Goal: Feedback & Contribution: Contribute content

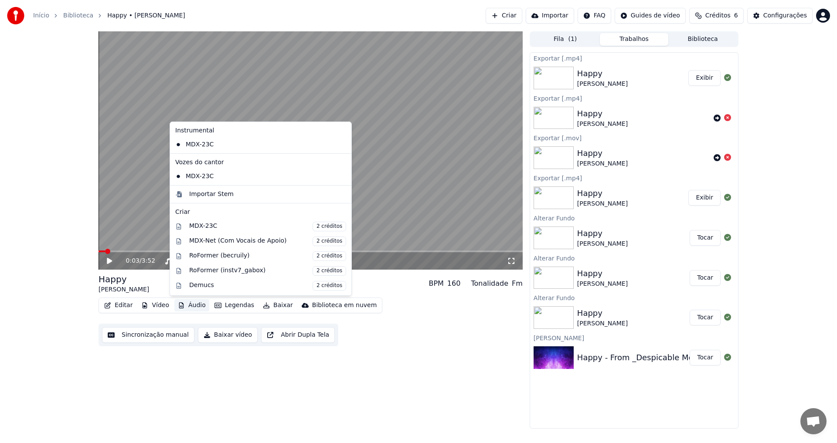
click at [195, 306] on button "Áudio" at bounding box center [191, 306] width 35 height 12
click at [452, 407] on div "0:03 / 3:52 Happy [PERSON_NAME] BPM 160 Tonalidade Fm Editar Vídeo Áudio Legend…" at bounding box center [311, 230] width 424 height 398
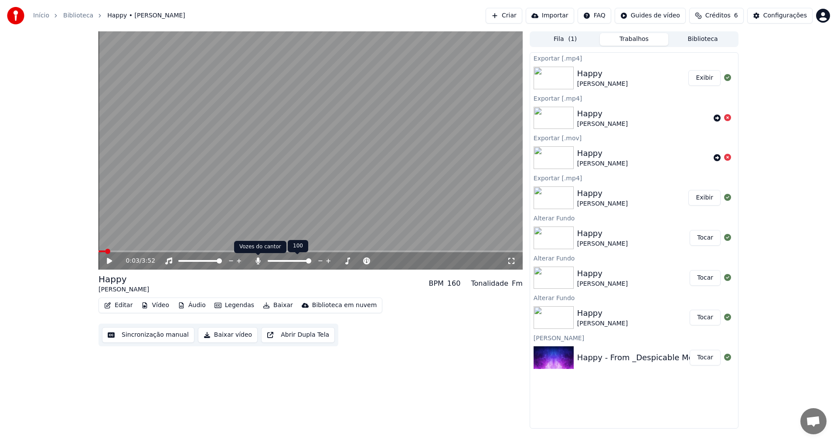
click at [255, 262] on icon at bounding box center [258, 261] width 9 height 7
click at [107, 261] on icon at bounding box center [116, 261] width 20 height 7
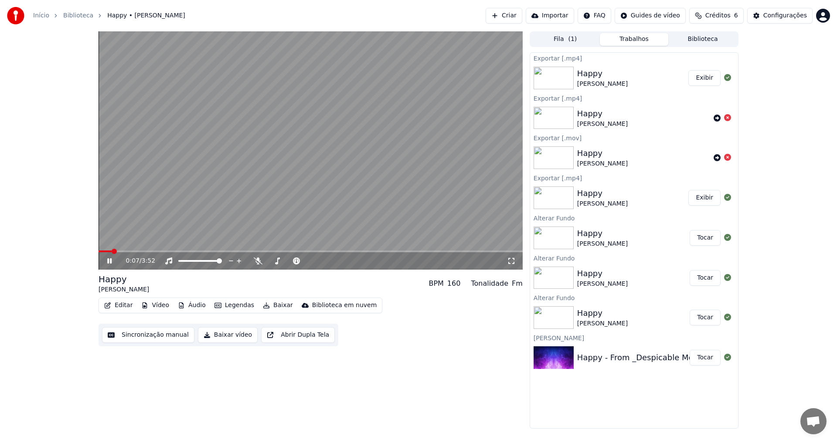
click at [107, 261] on icon at bounding box center [116, 261] width 20 height 7
click at [198, 309] on button "Áudio" at bounding box center [191, 306] width 35 height 12
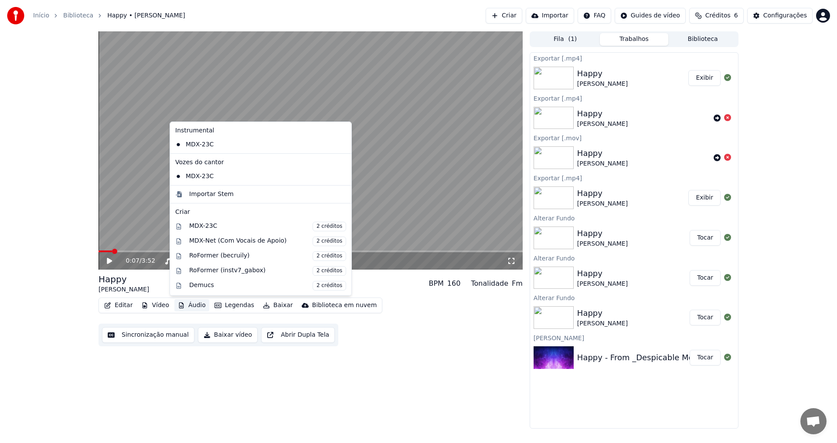
click at [195, 306] on button "Áudio" at bounding box center [191, 306] width 35 height 12
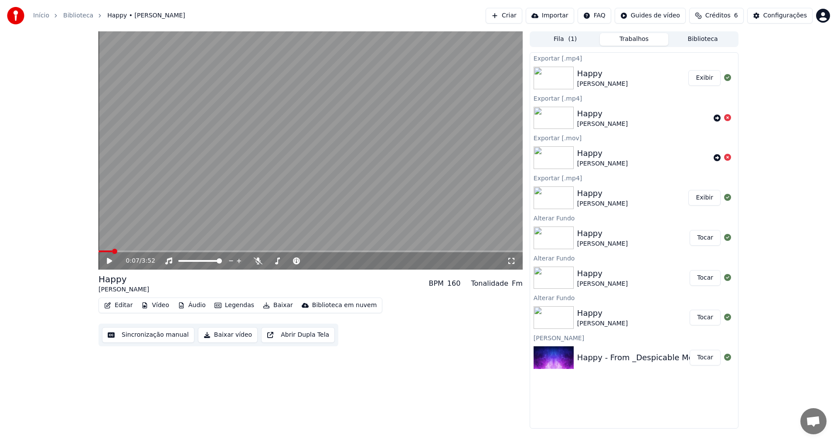
click at [195, 306] on button "Áudio" at bounding box center [191, 306] width 35 height 12
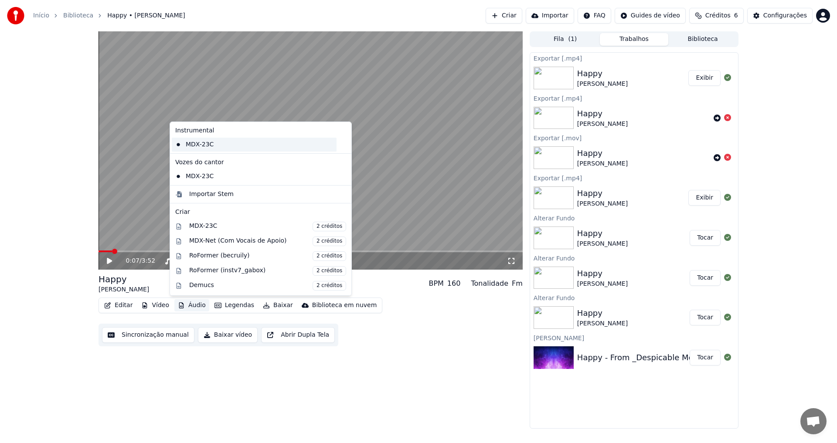
click at [204, 145] on div "MDX-23C" at bounding box center [254, 145] width 165 height 14
click at [192, 307] on button "Áudio" at bounding box center [191, 306] width 35 height 12
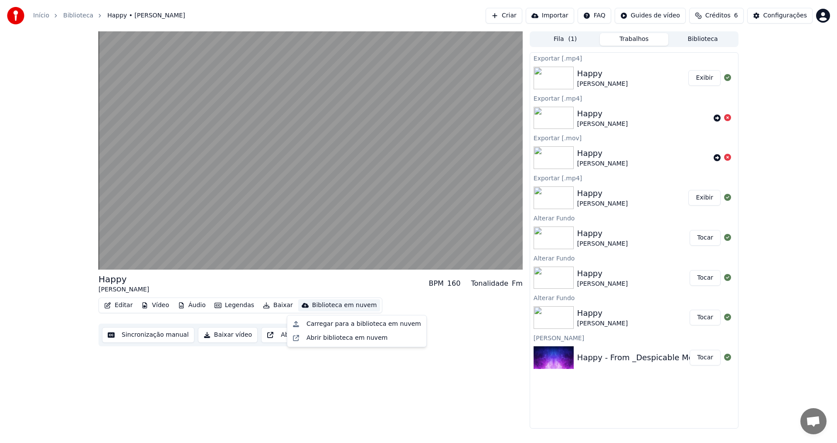
click at [259, 405] on div "Happy [PERSON_NAME] BPM 160 Tonalidade Fm Editar Vídeo Áudio Legendas Baixar Bi…" at bounding box center [311, 230] width 424 height 398
click at [292, 335] on button "Abrir Dupla Tela" at bounding box center [298, 335] width 74 height 16
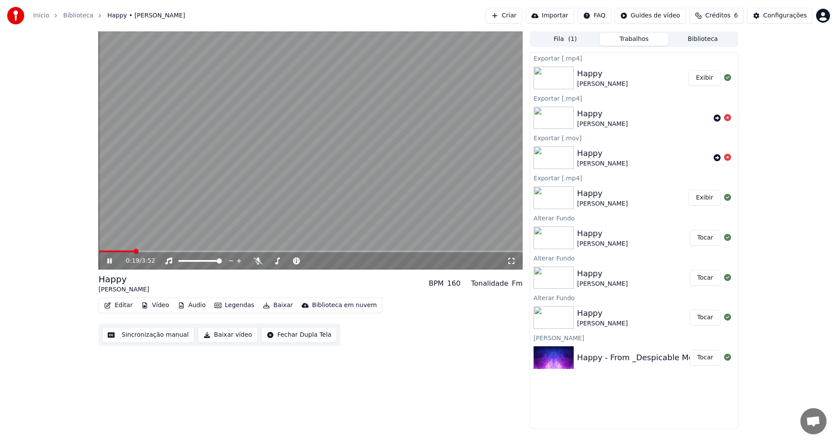
click at [110, 261] on icon at bounding box center [109, 261] width 4 height 5
click at [110, 261] on icon at bounding box center [109, 261] width 5 height 6
click at [111, 261] on icon at bounding box center [109, 261] width 4 height 5
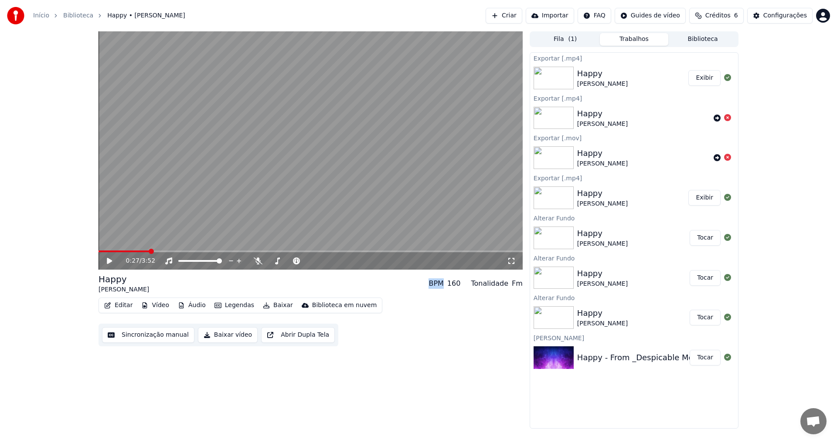
click at [551, 198] on img at bounding box center [554, 198] width 40 height 23
click at [552, 198] on img at bounding box center [554, 198] width 40 height 23
click at [553, 240] on img at bounding box center [554, 238] width 40 height 23
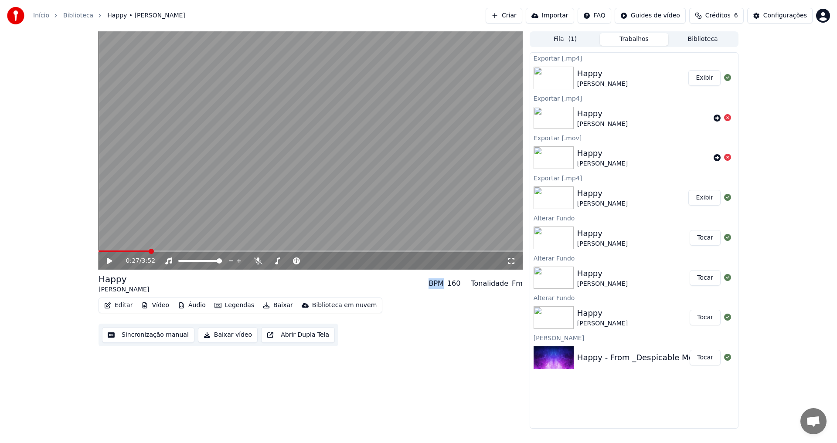
click at [706, 239] on button "Tocar" at bounding box center [705, 238] width 31 height 16
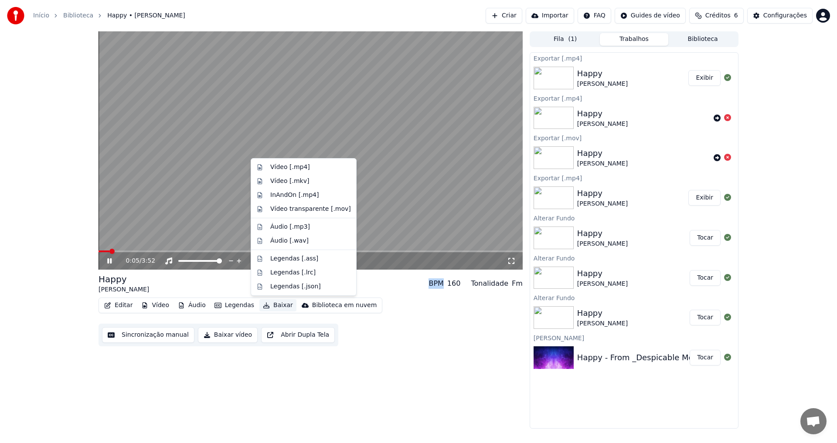
click at [276, 305] on button "Baixar" at bounding box center [277, 306] width 37 height 12
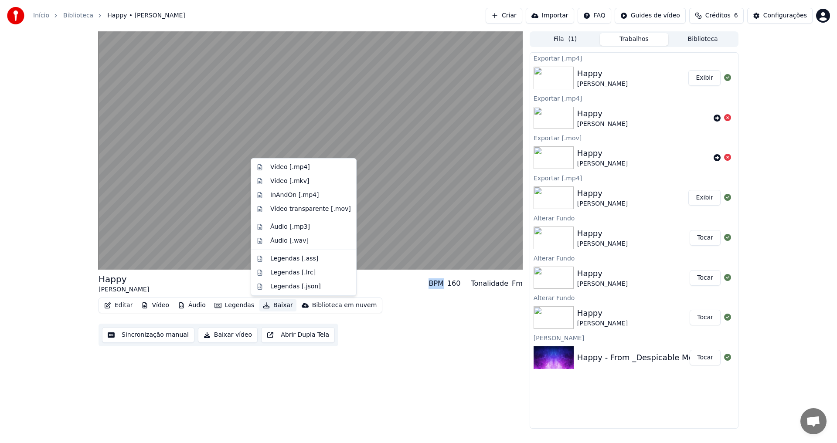
click at [271, 305] on button "Baixar" at bounding box center [277, 306] width 37 height 12
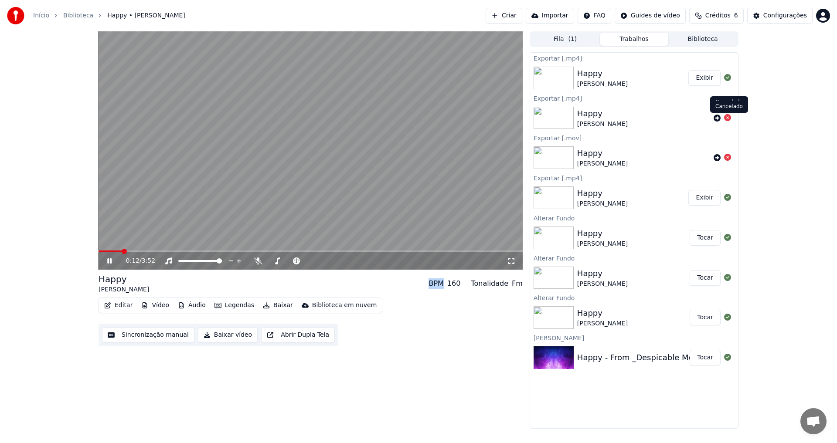
click at [726, 119] on icon at bounding box center [727, 117] width 7 height 7
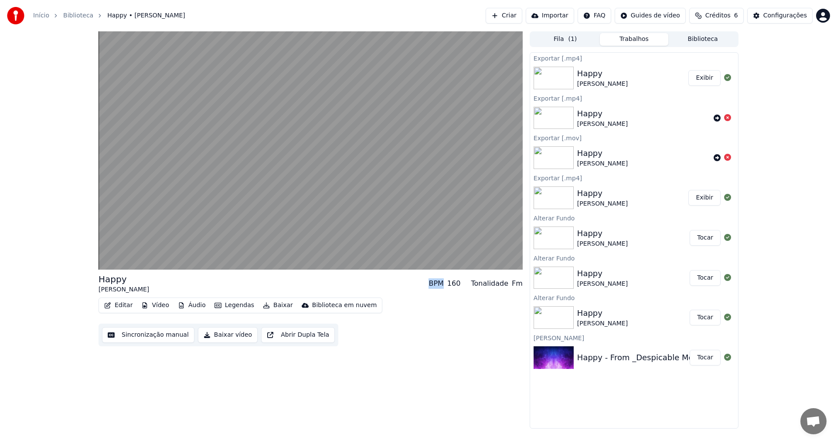
click at [728, 119] on icon at bounding box center [727, 117] width 7 height 7
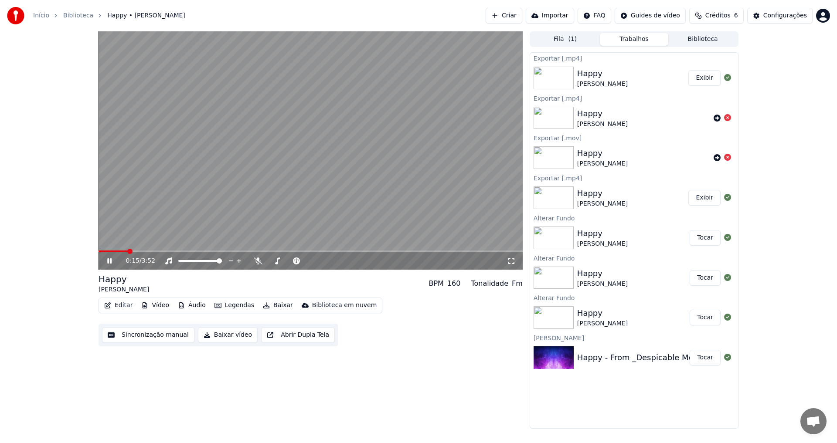
click at [109, 261] on icon at bounding box center [109, 261] width 4 height 5
click at [711, 199] on button "Exibir" at bounding box center [705, 198] width 32 height 16
click at [702, 197] on button "Exibir" at bounding box center [705, 198] width 32 height 16
click at [701, 238] on button "Tocar" at bounding box center [705, 238] width 31 height 16
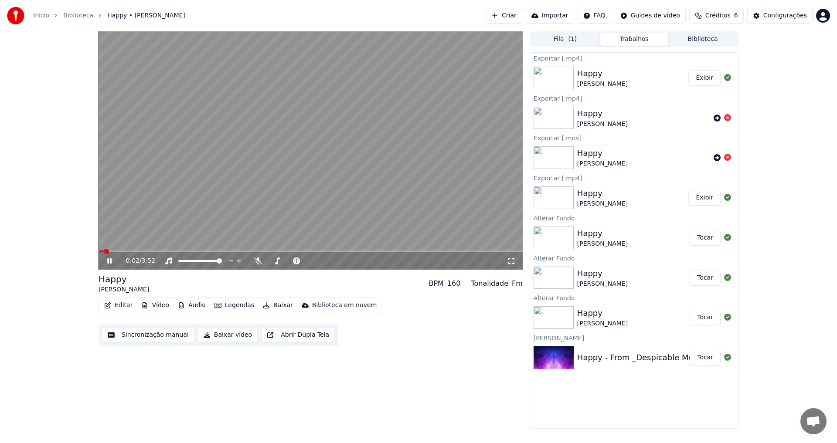
click at [109, 260] on icon at bounding box center [116, 261] width 20 height 7
click at [212, 336] on button "Baixar vídeo" at bounding box center [228, 335] width 60 height 16
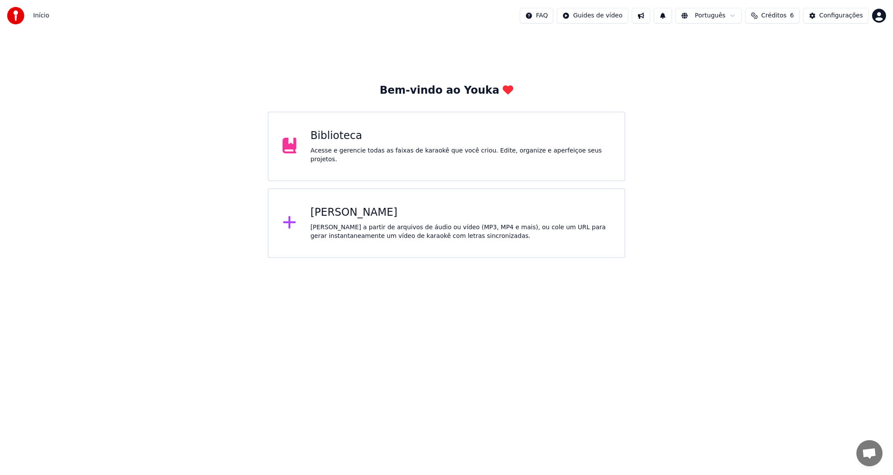
click at [345, 222] on div "Criar Karaokê Crie karaokê a partir de arquivos de áudio ou vídeo (MP3, MP4 e m…" at bounding box center [460, 223] width 300 height 35
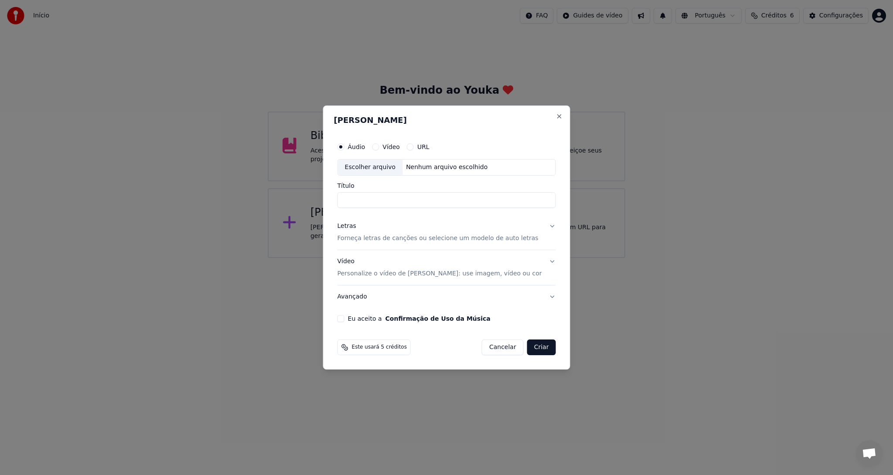
click at [365, 198] on input "Título" at bounding box center [447, 200] width 218 height 16
click at [365, 199] on input "Título" at bounding box center [447, 200] width 218 height 16
type input "******"
click at [381, 238] on p "Forneça letras de canções ou selecione um modelo de auto letras" at bounding box center [438, 238] width 201 height 9
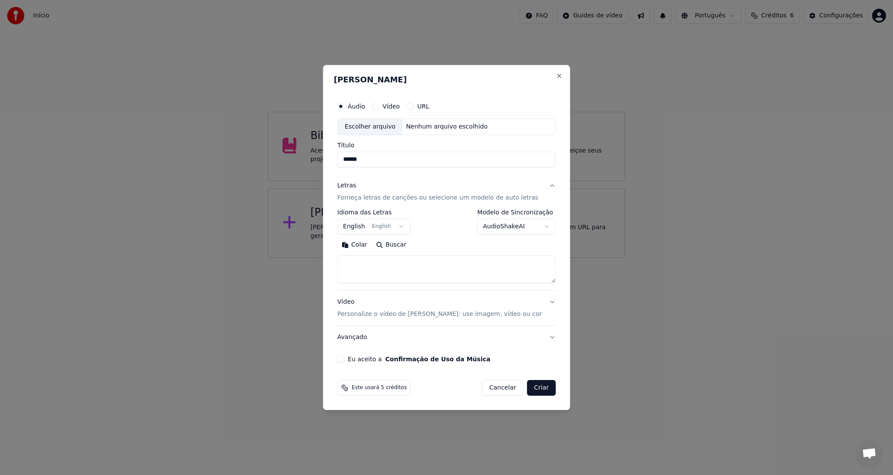
click at [377, 268] on textarea at bounding box center [447, 270] width 218 height 28
paste textarea "**********"
type textarea "**********"
click at [344, 361] on button "Eu aceito a Confirmação de Uso da Música" at bounding box center [341, 359] width 7 height 7
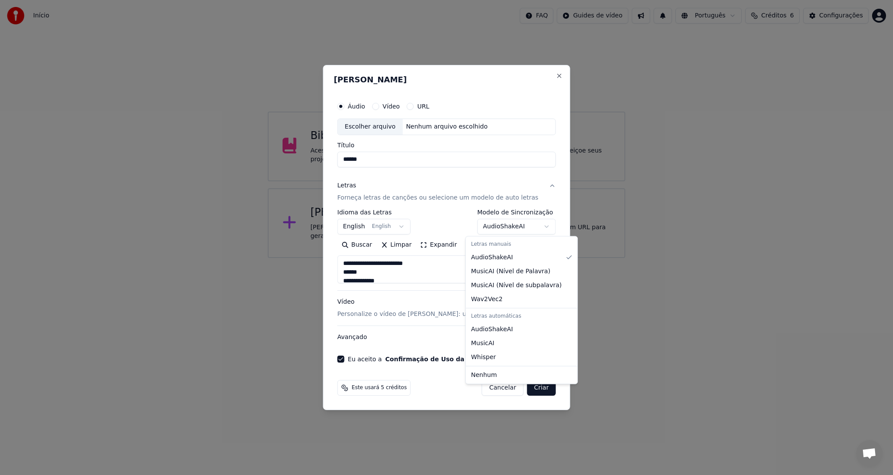
click at [536, 225] on body "**********" at bounding box center [446, 129] width 893 height 258
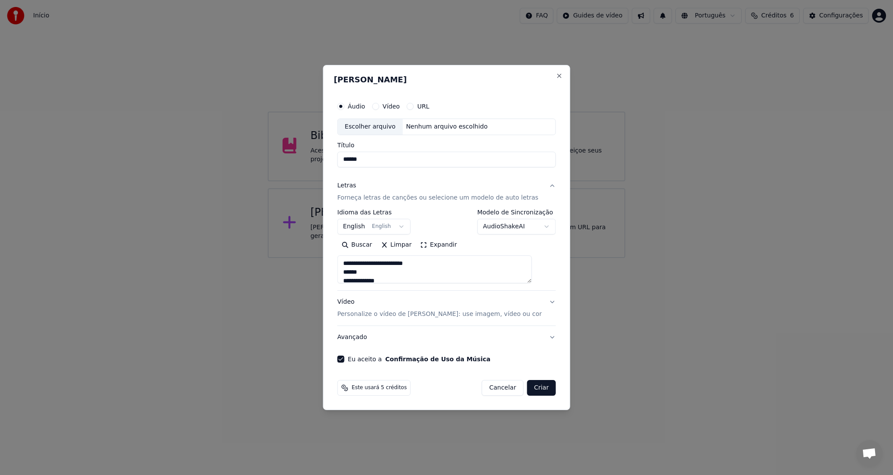
click at [536, 225] on body "**********" at bounding box center [446, 129] width 893 height 258
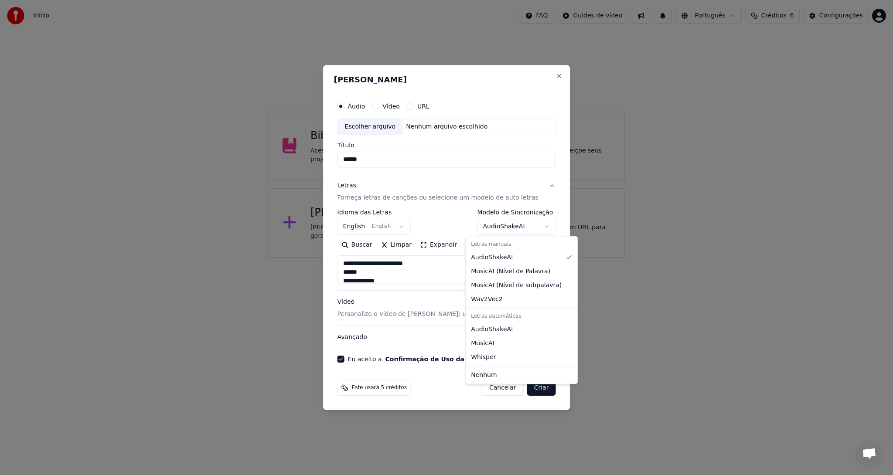
click at [536, 225] on body "**********" at bounding box center [446, 129] width 893 height 258
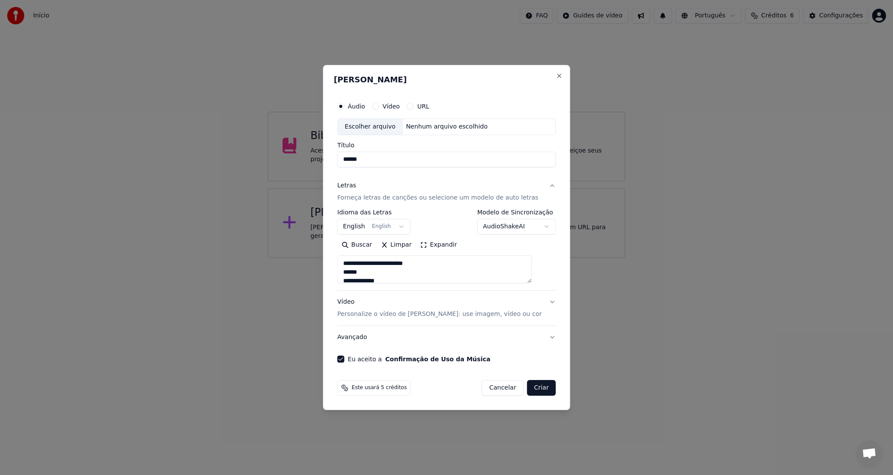
click at [536, 225] on body "**********" at bounding box center [446, 129] width 893 height 258
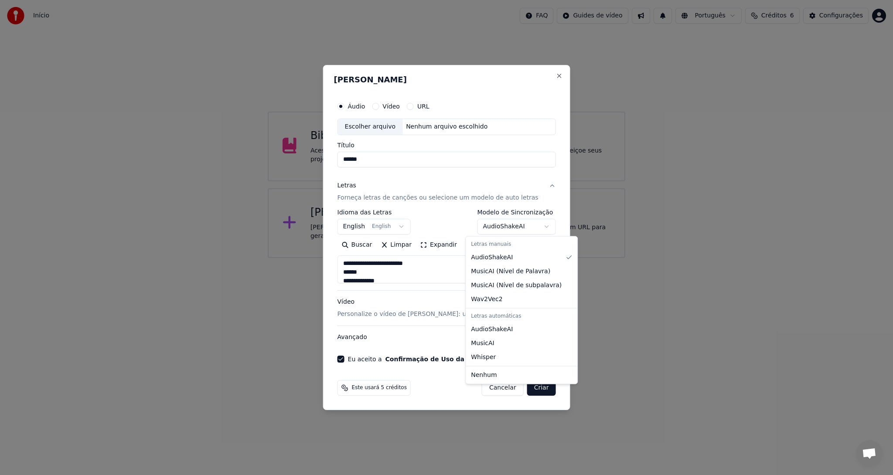
click at [536, 225] on body "**********" at bounding box center [446, 129] width 893 height 258
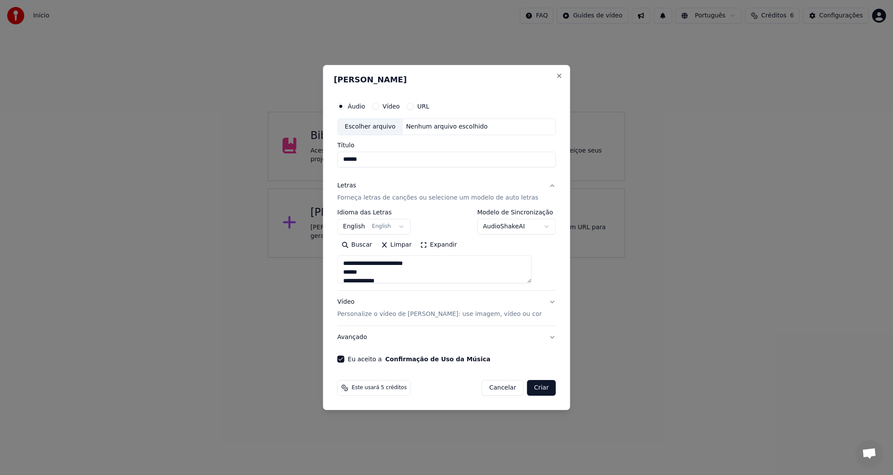
click at [540, 338] on button "Avançado" at bounding box center [447, 337] width 218 height 23
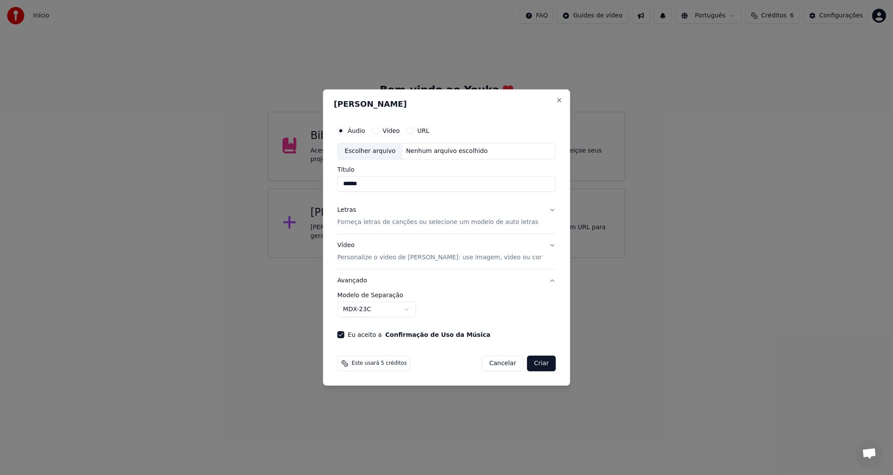
click at [539, 280] on button "Avançado" at bounding box center [447, 280] width 218 height 23
click at [376, 258] on p "Personalize o vídeo de karaokê: use imagem, vídeo ou cor" at bounding box center [440, 257] width 205 height 9
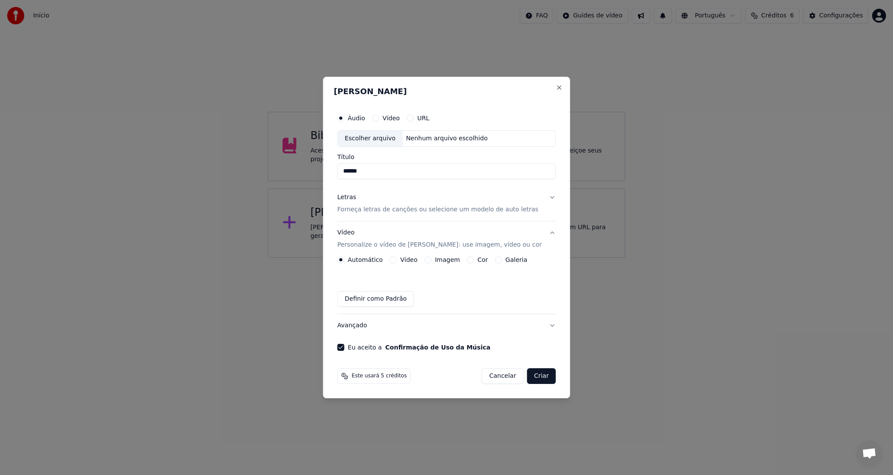
click at [474, 260] on button "Cor" at bounding box center [470, 259] width 7 height 7
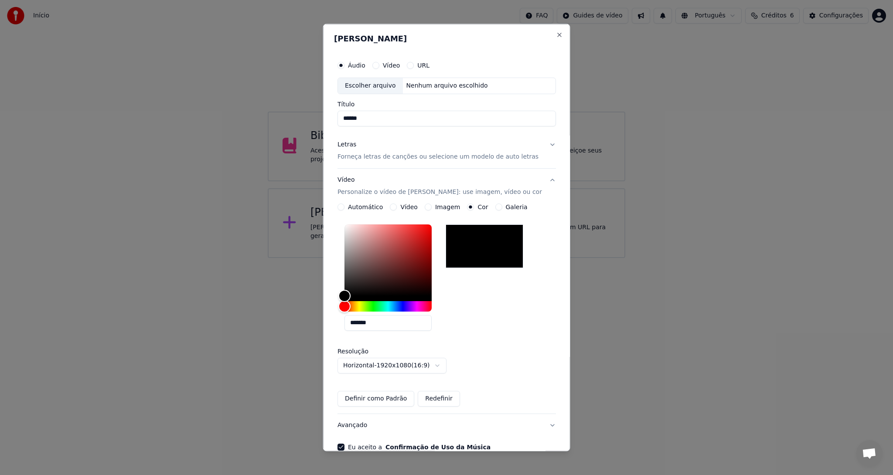
click at [406, 399] on button "Definir como Padrão" at bounding box center [376, 399] width 77 height 16
click at [396, 66] on label "Vídeo" at bounding box center [390, 65] width 17 height 6
click at [379, 66] on button "Vídeo" at bounding box center [375, 65] width 7 height 7
click at [361, 66] on label "Áudio" at bounding box center [356, 65] width 17 height 6
click at [344, 66] on button "Áudio" at bounding box center [341, 65] width 7 height 7
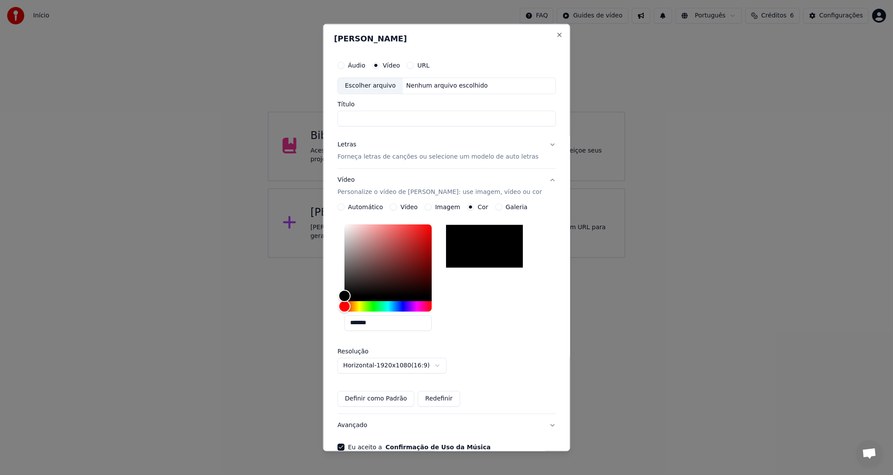
click at [361, 66] on label "Áudio" at bounding box center [356, 65] width 17 height 6
click at [344, 66] on button "Áudio" at bounding box center [341, 65] width 7 height 7
click at [372, 85] on div "Escolher arquivo" at bounding box center [370, 86] width 65 height 16
type input "**********"
click at [542, 179] on button "Vídeo Personalize o vídeo de karaokê: use imagem, vídeo ou cor" at bounding box center [447, 185] width 218 height 35
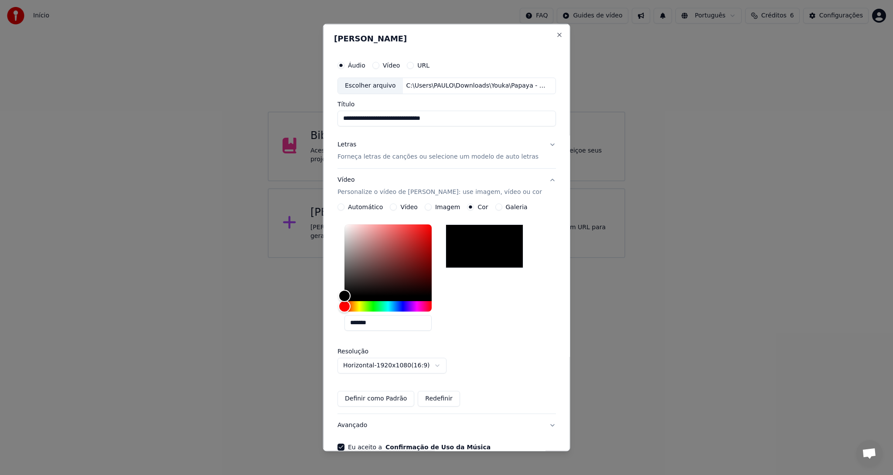
click at [542, 179] on button "Vídeo Personalize o vídeo de karaokê: use imagem, vídeo ou cor" at bounding box center [447, 185] width 218 height 35
click at [544, 181] on button "Vídeo Personalize o vídeo de karaokê: use imagem, vídeo ou cor" at bounding box center [447, 185] width 218 height 35
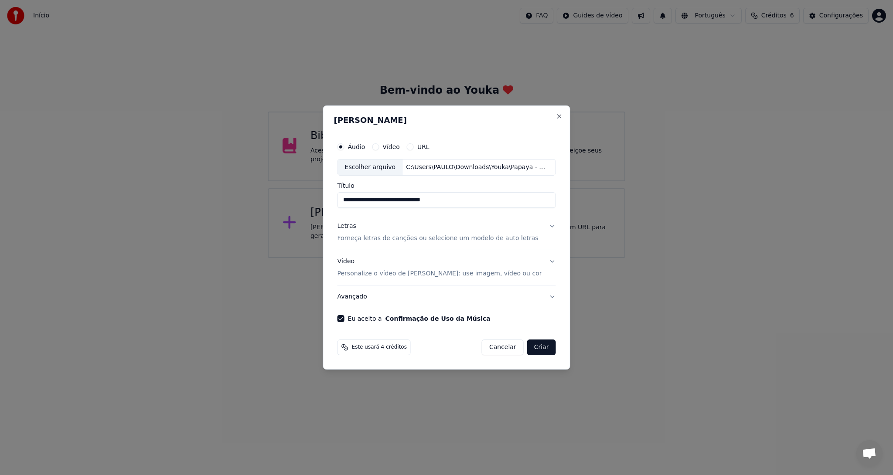
click at [536, 348] on button "Criar" at bounding box center [541, 348] width 29 height 16
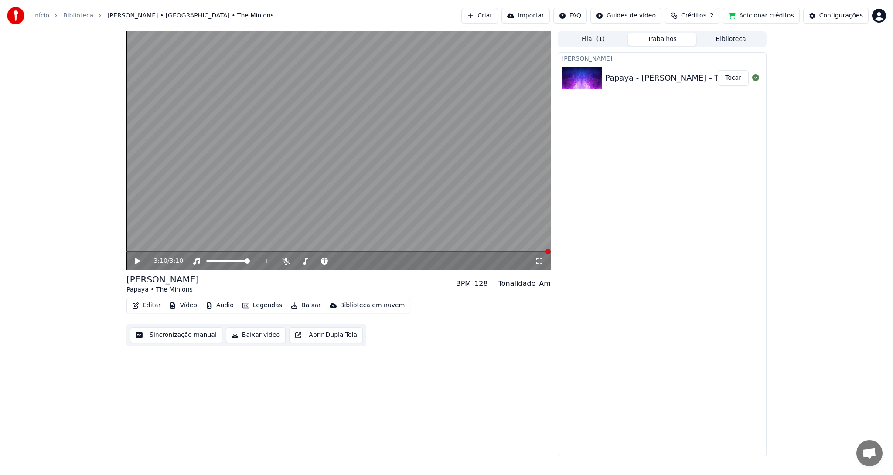
click at [137, 259] on icon at bounding box center [143, 261] width 20 height 7
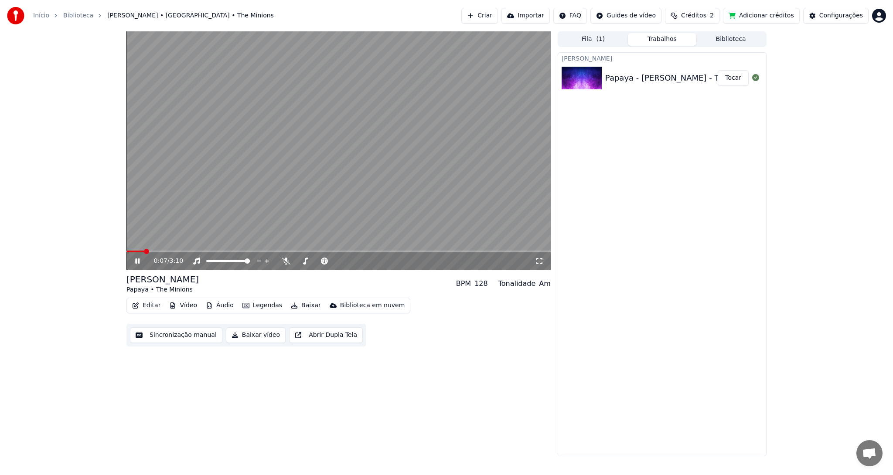
click at [165, 251] on span at bounding box center [338, 252] width 424 height 2
click at [149, 251] on span at bounding box center [146, 251] width 5 height 5
click at [188, 251] on span at bounding box center [338, 252] width 424 height 2
click at [188, 251] on span at bounding box center [190, 251] width 5 height 5
click at [228, 251] on span at bounding box center [338, 252] width 424 height 2
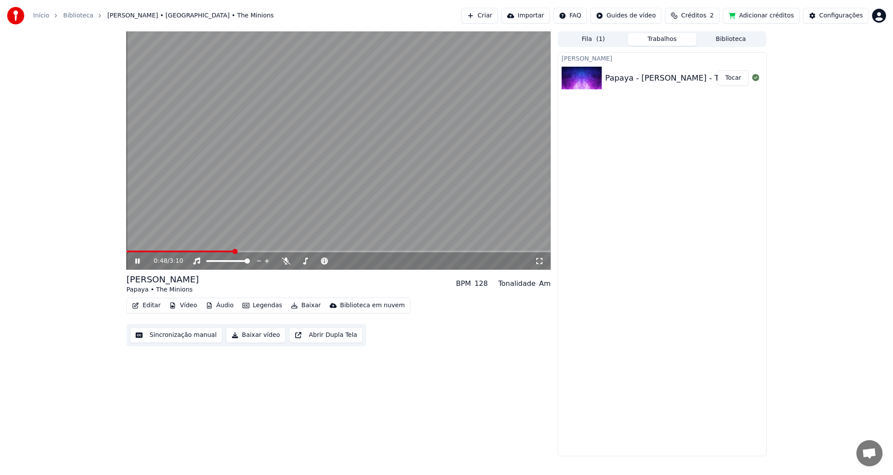
click at [253, 250] on video at bounding box center [338, 150] width 424 height 239
click at [265, 250] on video at bounding box center [338, 150] width 424 height 239
click at [265, 253] on div "0:49 / 3:10" at bounding box center [338, 260] width 424 height 17
click at [273, 251] on span at bounding box center [338, 252] width 424 height 2
click at [273, 251] on span at bounding box center [273, 251] width 5 height 5
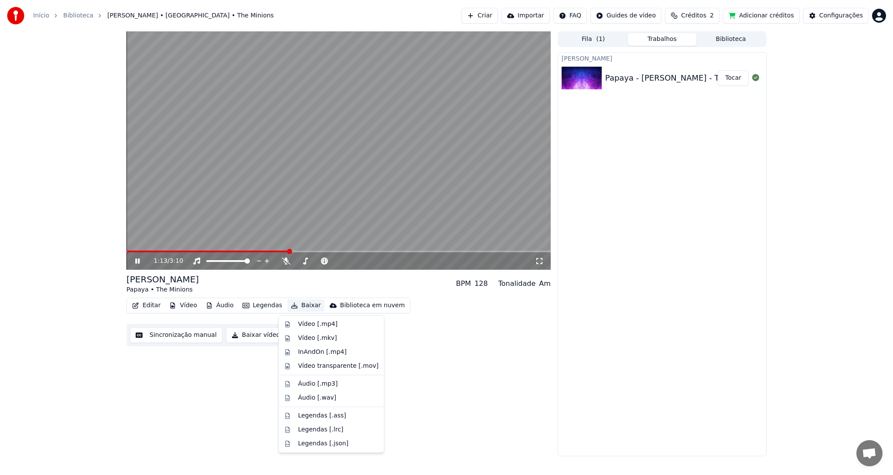
click at [299, 304] on button "Baixar" at bounding box center [305, 306] width 37 height 12
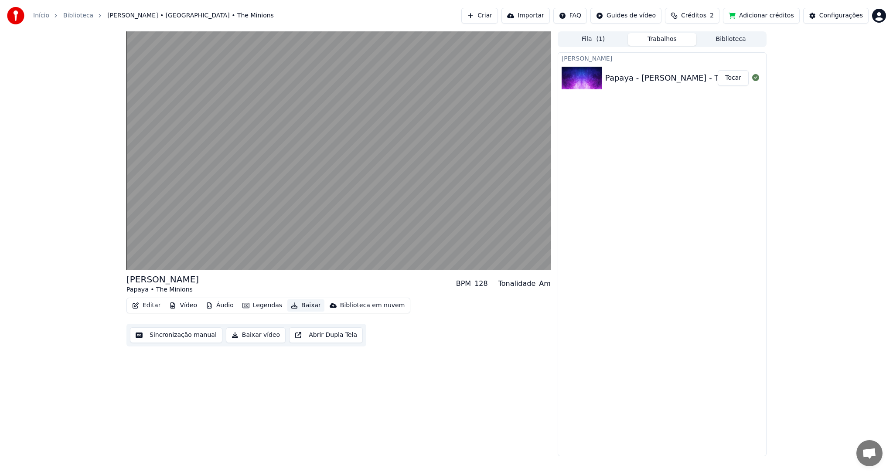
click at [299, 304] on button "Baixar" at bounding box center [305, 306] width 37 height 12
click at [736, 77] on button "Tocar" at bounding box center [733, 78] width 31 height 16
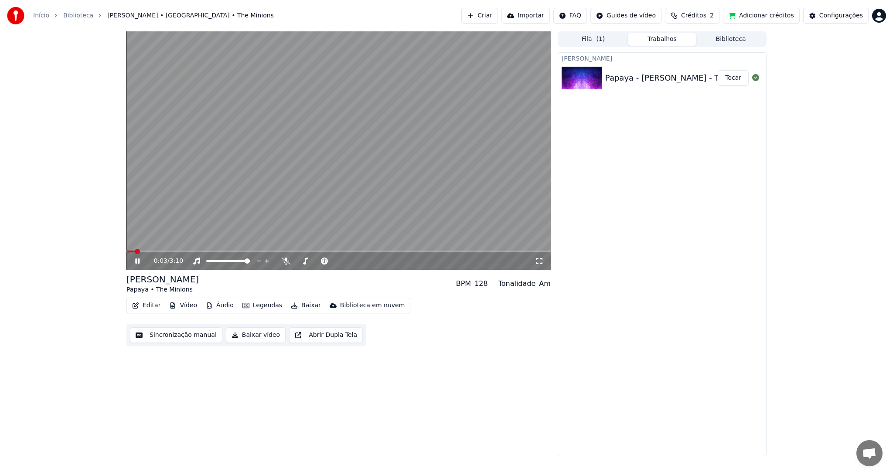
click at [302, 305] on button "Baixar" at bounding box center [305, 306] width 37 height 12
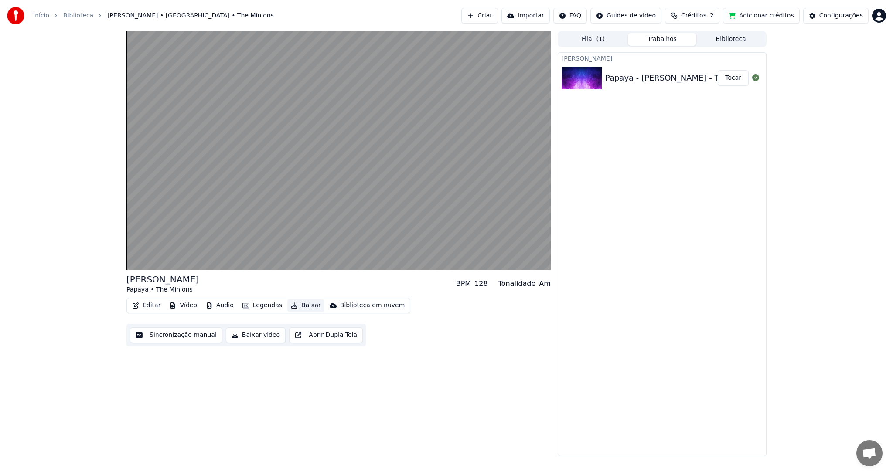
click at [302, 305] on button "Baixar" at bounding box center [305, 306] width 37 height 12
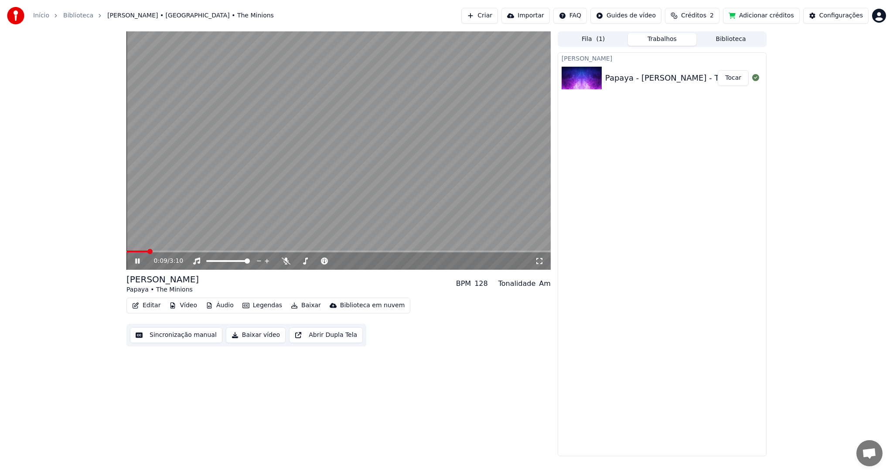
click at [185, 250] on video at bounding box center [338, 150] width 424 height 239
click at [191, 251] on span at bounding box center [338, 252] width 424 height 2
click at [138, 262] on icon at bounding box center [137, 261] width 5 height 6
click at [179, 251] on span at bounding box center [161, 252] width 70 height 2
click at [136, 260] on icon at bounding box center [137, 261] width 4 height 5
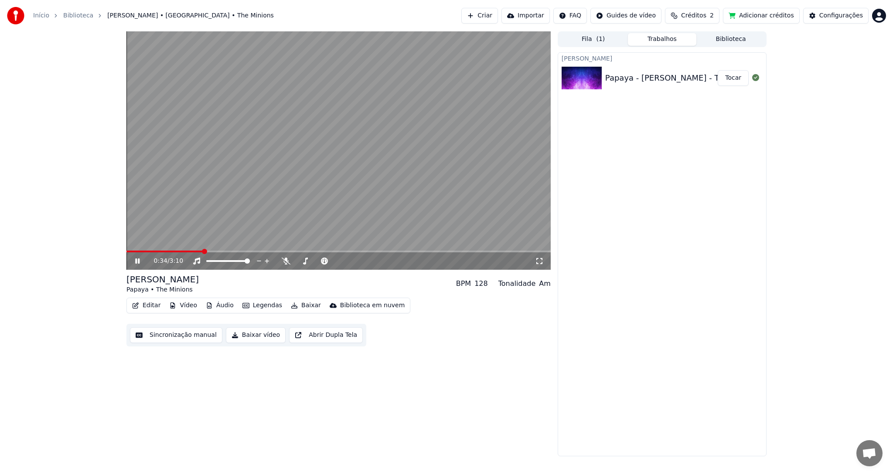
click at [136, 260] on icon at bounding box center [137, 261] width 4 height 5
click at [272, 252] on span at bounding box center [338, 252] width 424 height 2
click at [138, 262] on icon at bounding box center [137, 261] width 4 height 5
click at [302, 307] on button "Baixar" at bounding box center [305, 306] width 37 height 12
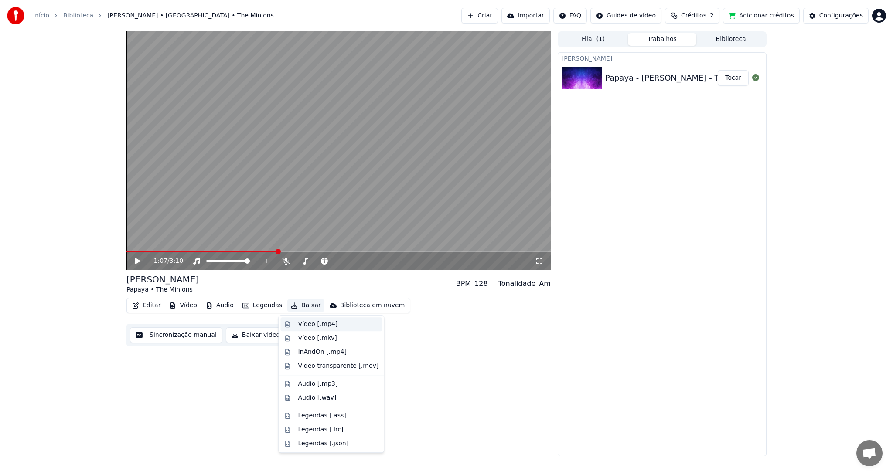
click at [305, 325] on div "Vídeo [.mp4]" at bounding box center [318, 324] width 40 height 9
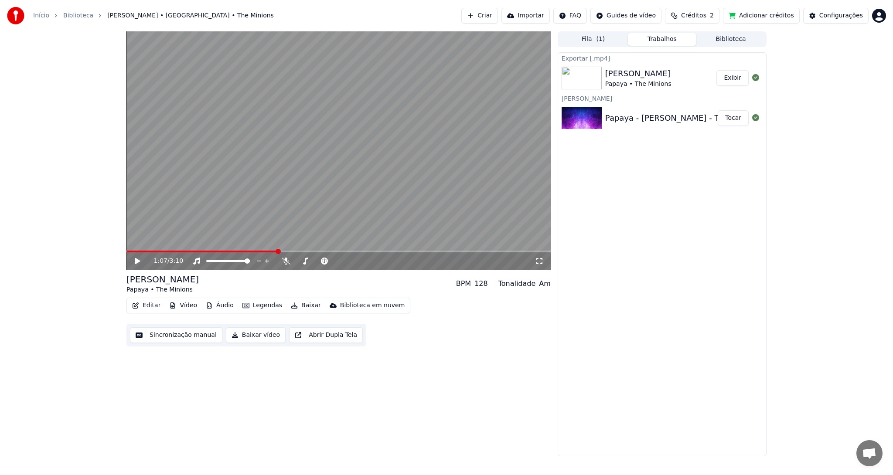
click at [736, 78] on button "Exibir" at bounding box center [732, 78] width 32 height 16
click at [283, 263] on icon at bounding box center [286, 261] width 9 height 7
click at [137, 259] on icon at bounding box center [137, 261] width 5 height 6
click at [299, 250] on video at bounding box center [338, 150] width 424 height 239
click at [302, 252] on span at bounding box center [338, 252] width 424 height 2
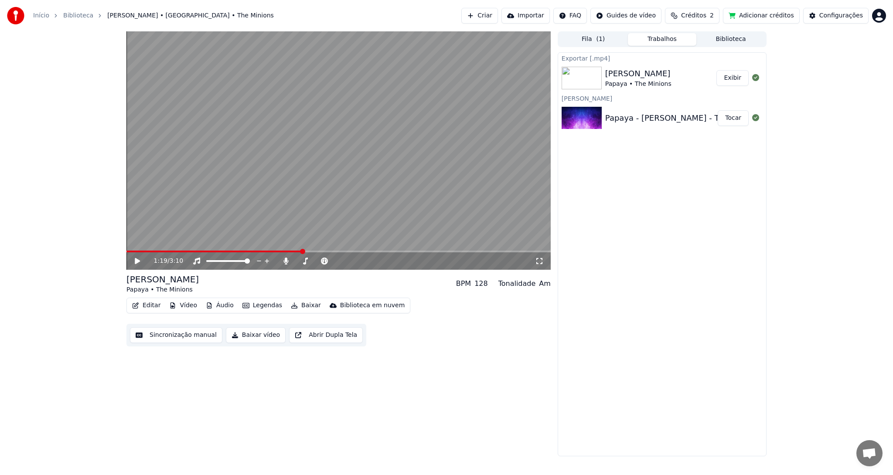
click at [310, 252] on span at bounding box center [338, 252] width 424 height 2
click at [136, 263] on icon at bounding box center [137, 261] width 5 height 6
click at [373, 252] on span at bounding box center [338, 252] width 424 height 2
click at [389, 251] on span at bounding box center [338, 252] width 424 height 2
click at [375, 251] on span at bounding box center [372, 251] width 5 height 5
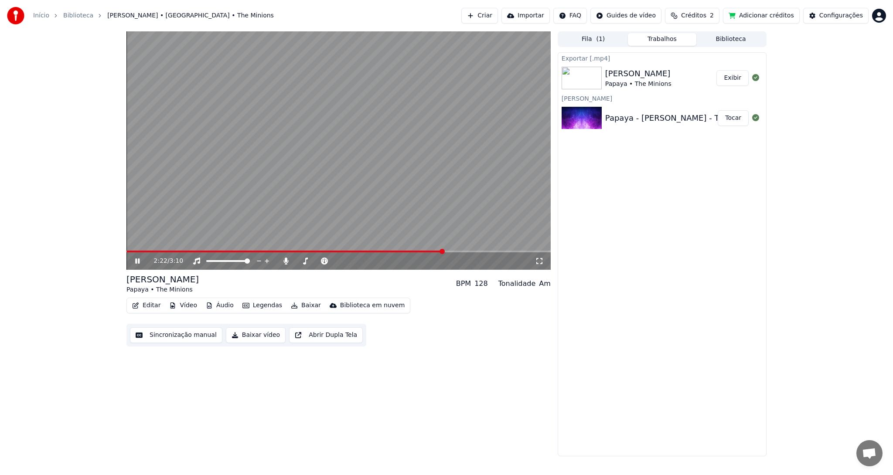
click at [137, 262] on icon at bounding box center [143, 261] width 20 height 7
click at [301, 305] on button "Baixar" at bounding box center [305, 306] width 37 height 12
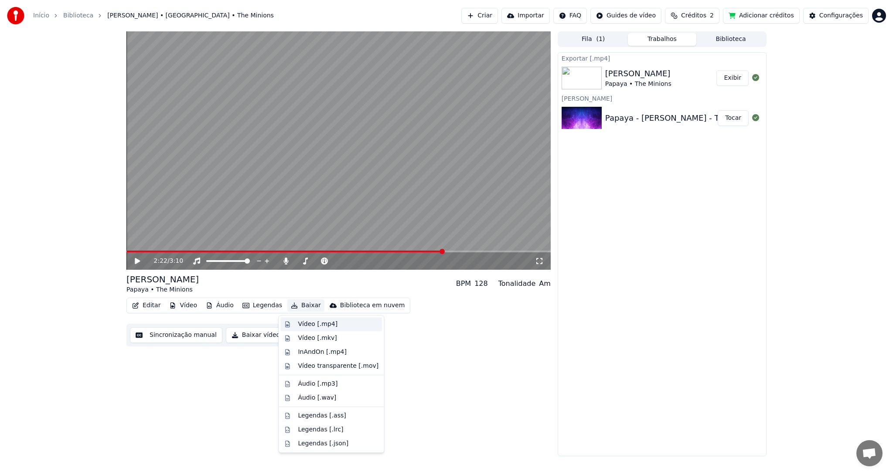
click at [309, 324] on div "Vídeo [.mp4]" at bounding box center [318, 324] width 40 height 9
click at [309, 324] on div "Sincronização manual Baixar vídeo Abrir Dupla Tela" at bounding box center [246, 335] width 240 height 23
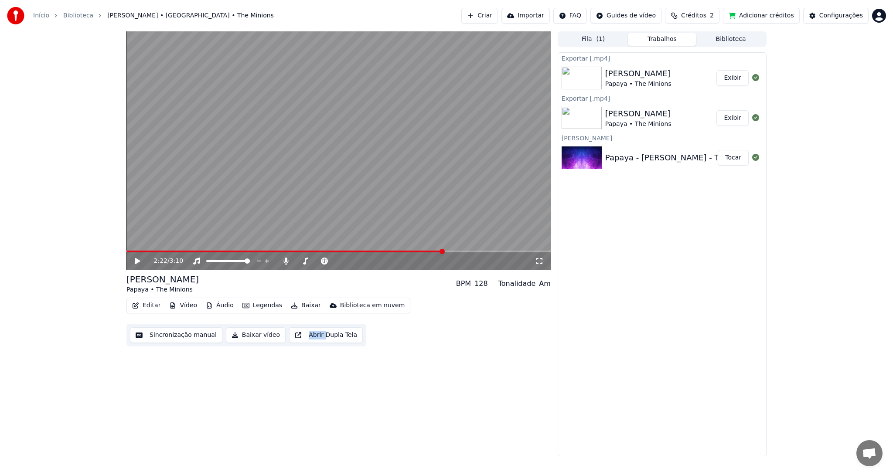
click at [657, 81] on div "Papaya • The Minions" at bounding box center [638, 84] width 66 height 9
click at [730, 78] on button "Exibir" at bounding box center [732, 78] width 32 height 16
click at [734, 76] on button "Exibir" at bounding box center [732, 78] width 32 height 16
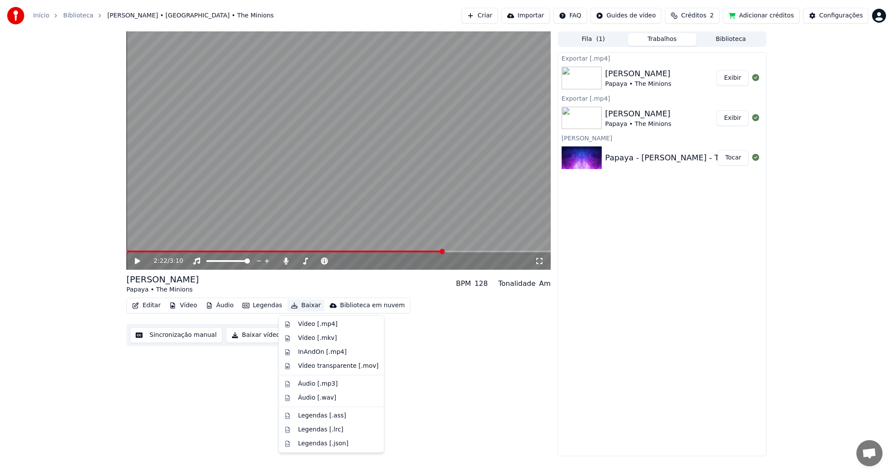
click at [298, 305] on button "Baixar" at bounding box center [305, 306] width 37 height 12
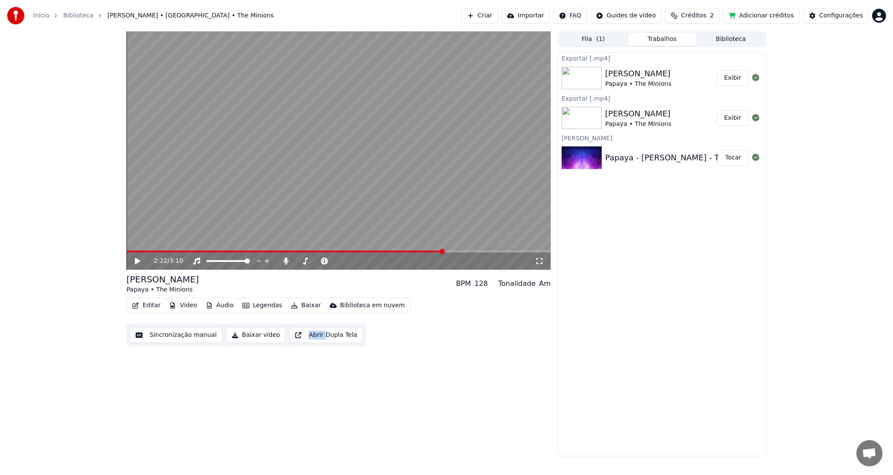
click at [298, 305] on button "Baixar" at bounding box center [305, 306] width 37 height 12
click at [136, 258] on icon at bounding box center [137, 261] width 5 height 6
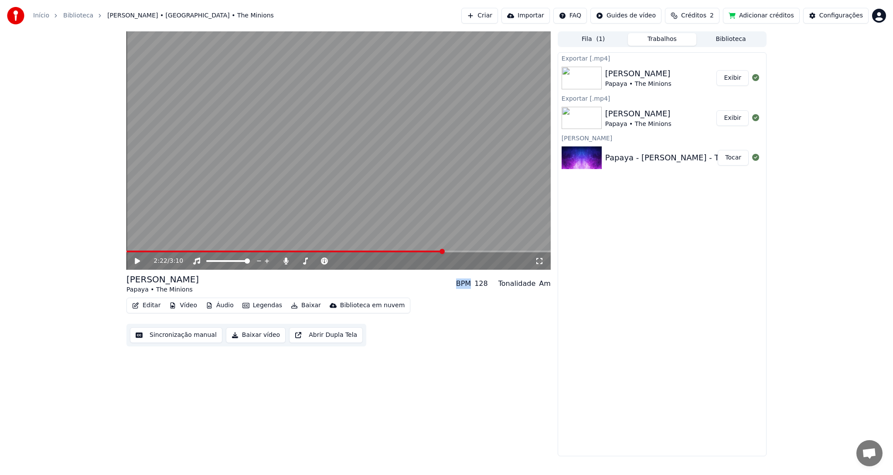
click at [136, 258] on icon at bounding box center [137, 261] width 5 height 6
click at [385, 251] on span at bounding box center [285, 252] width 319 height 2
click at [344, 251] on span at bounding box center [255, 252] width 259 height 2
click at [179, 252] on span at bounding box center [152, 252] width 53 height 2
click at [166, 252] on span at bounding box center [153, 252] width 55 height 2
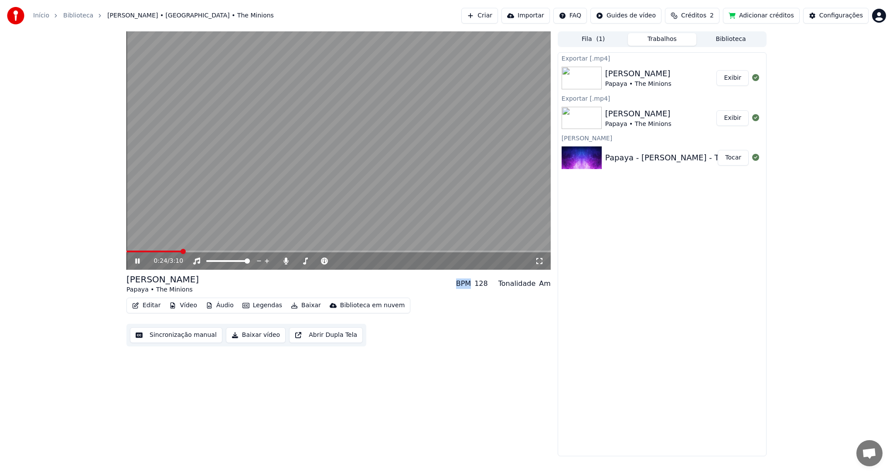
click at [181, 252] on span at bounding box center [183, 251] width 5 height 5
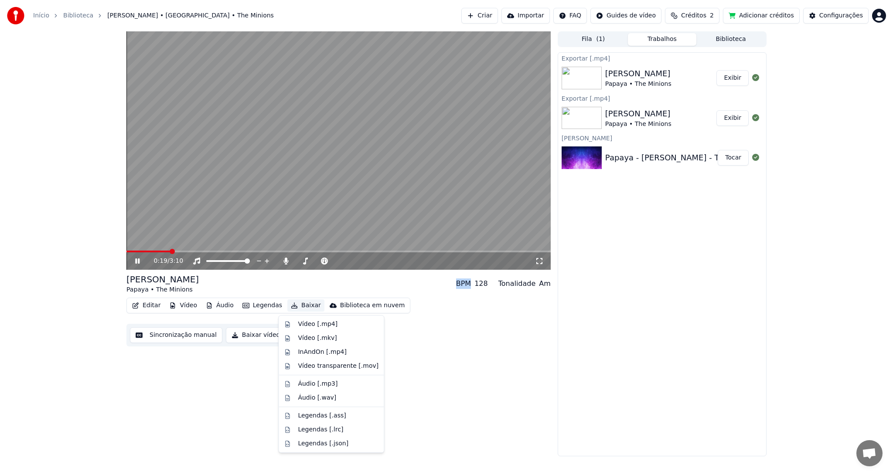
click at [302, 305] on button "Baixar" at bounding box center [305, 306] width 37 height 12
click at [305, 326] on div "Vídeo [.mp4]" at bounding box center [318, 324] width 40 height 9
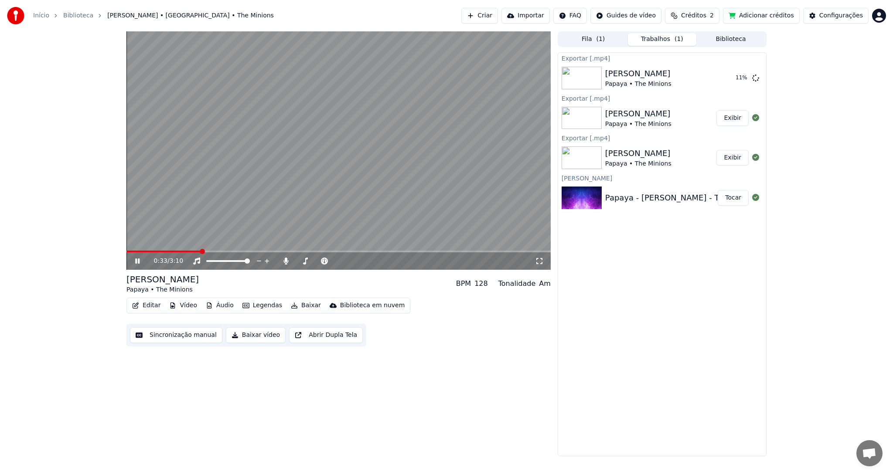
click at [138, 262] on icon at bounding box center [137, 261] width 4 height 5
click at [330, 285] on div "Vaya Papayas Papaya • The Minions BPM 128 Tonalidade Am" at bounding box center [338, 283] width 424 height 21
click at [730, 78] on button "Exibir" at bounding box center [732, 78] width 32 height 16
